Goal: Find specific page/section: Find specific page/section

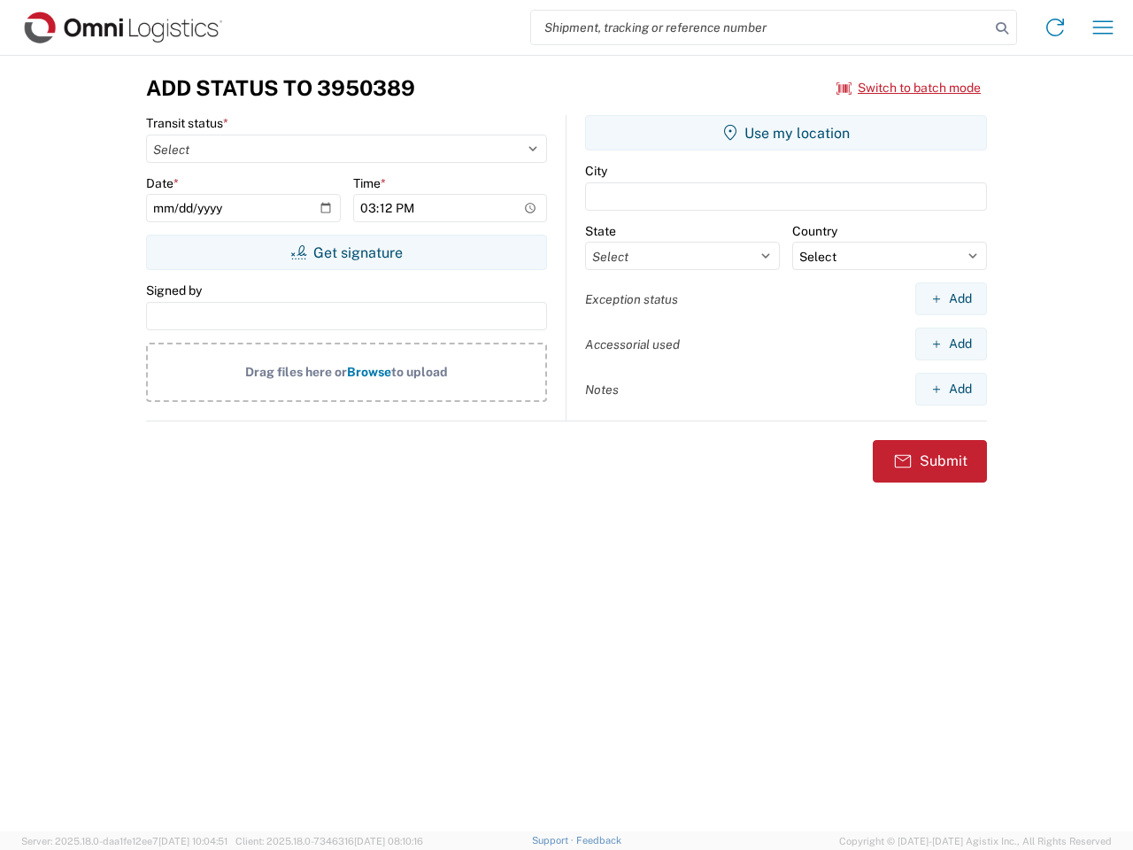
click at [760, 27] on input "search" at bounding box center [760, 28] width 459 height 34
click at [1002, 28] on icon at bounding box center [1002, 28] width 25 height 25
click at [1055, 27] on icon at bounding box center [1055, 27] width 28 height 28
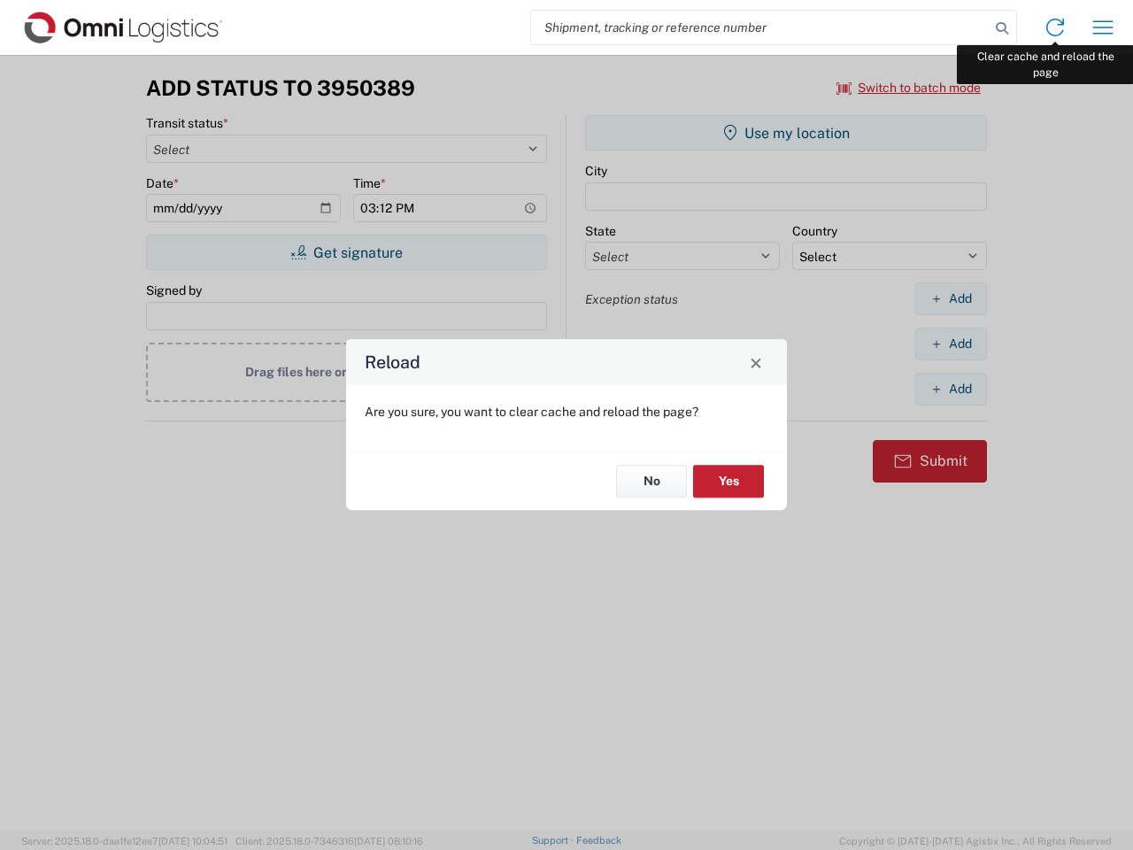
click at [1103, 27] on div "Reload Are you sure, you want to clear cache and reload the page? No Yes" at bounding box center [566, 425] width 1133 height 850
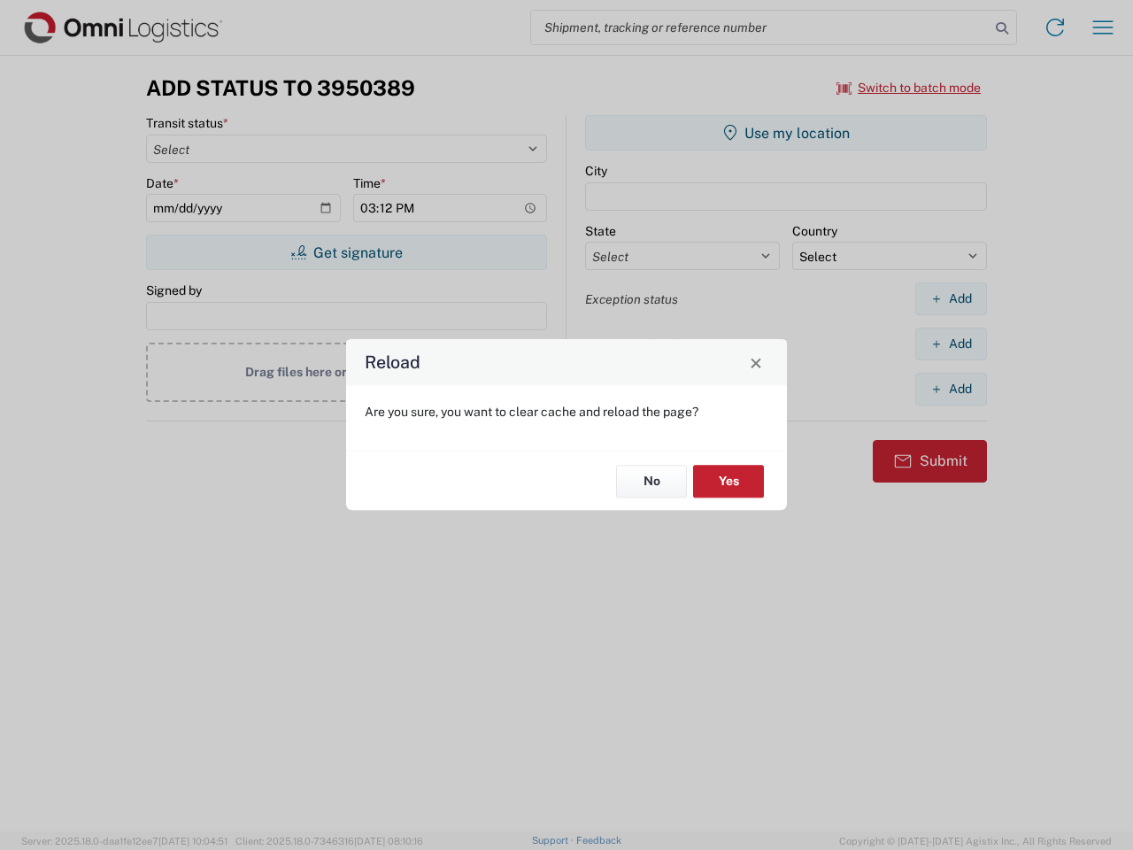
click at [909, 88] on div "Reload Are you sure, you want to clear cache and reload the page? No Yes" at bounding box center [566, 425] width 1133 height 850
click at [346, 252] on div "Reload Are you sure, you want to clear cache and reload the page? No Yes" at bounding box center [566, 425] width 1133 height 850
click at [786, 133] on div "Reload Are you sure, you want to clear cache and reload the page? No Yes" at bounding box center [566, 425] width 1133 height 850
click at [951, 298] on div "Reload Are you sure, you want to clear cache and reload the page? No Yes" at bounding box center [566, 425] width 1133 height 850
click at [951, 343] on div "Reload Are you sure, you want to clear cache and reload the page? No Yes" at bounding box center [566, 425] width 1133 height 850
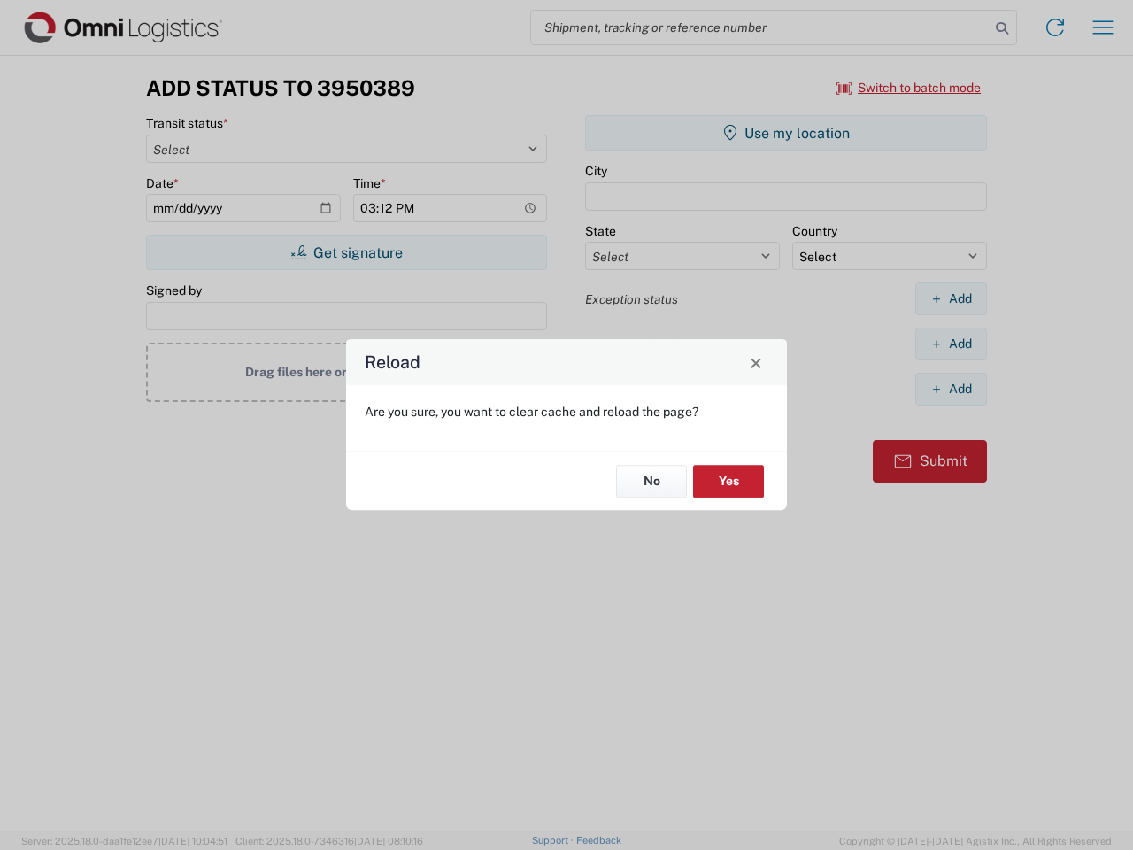
click at [951, 389] on div "Reload Are you sure, you want to clear cache and reload the page? No Yes" at bounding box center [566, 425] width 1133 height 850
